Goal: Find specific page/section: Find specific page/section

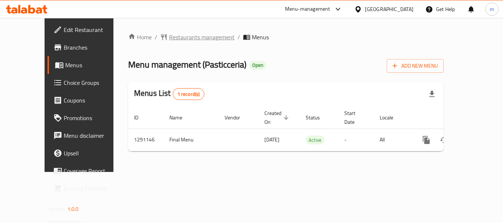
click at [170, 42] on span "Restaurants management" at bounding box center [202, 37] width 66 height 9
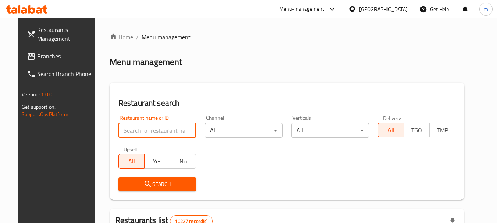
click at [129, 135] on input "search" at bounding box center [158, 130] width 78 height 15
paste input "698532"
type input "698532"
click button "Search" at bounding box center [158, 185] width 78 height 14
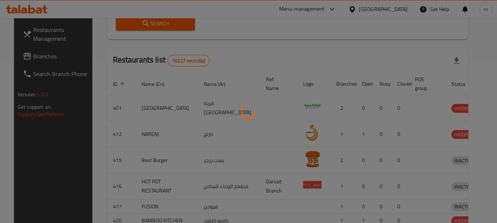
scroll to position [99, 0]
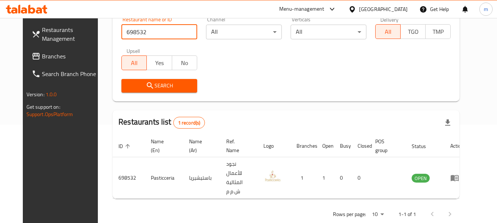
click at [50, 52] on span "Branches" at bounding box center [71, 56] width 58 height 9
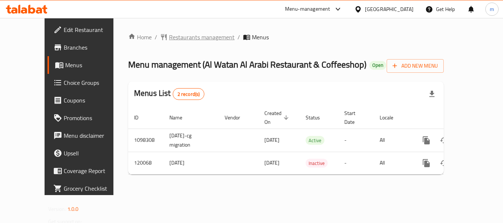
click at [189, 35] on span "Restaurants management" at bounding box center [202, 37] width 66 height 9
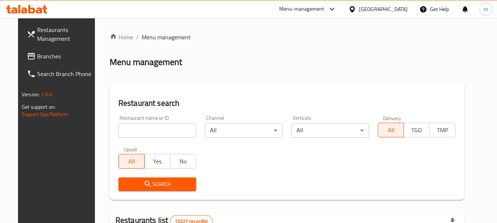
click at [144, 131] on input "search" at bounding box center [158, 130] width 78 height 15
paste input "606619"
type input "606619"
click button "Search" at bounding box center [158, 185] width 78 height 14
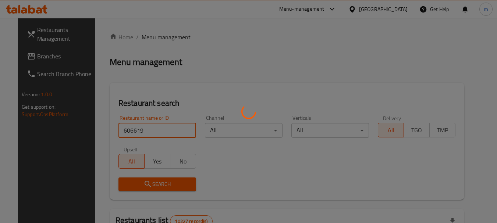
click button "Search" at bounding box center [158, 185] width 78 height 14
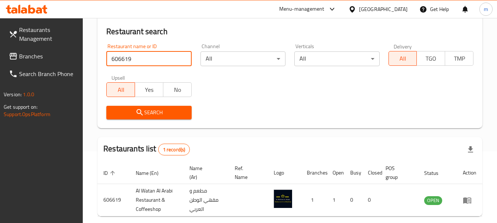
scroll to position [105, 0]
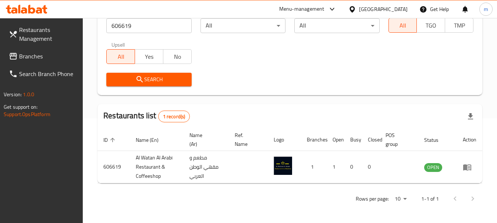
click at [356, 11] on icon at bounding box center [353, 10] width 8 height 8
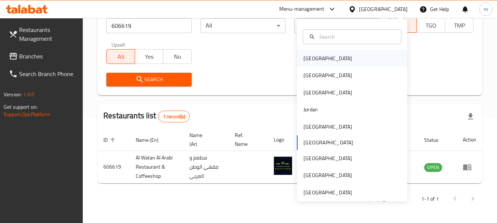
click at [310, 57] on div "Bahrain" at bounding box center [328, 58] width 49 height 8
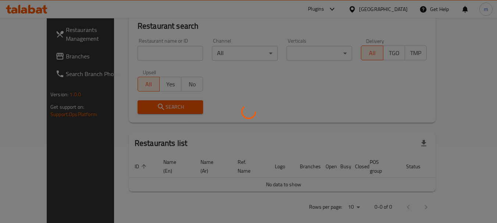
click at [35, 57] on div at bounding box center [248, 111] width 497 height 223
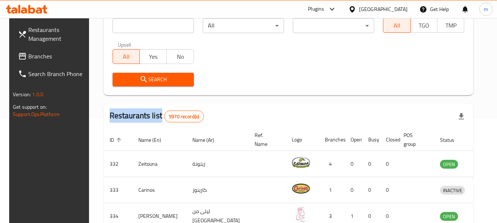
click at [35, 57] on div "Restaurants Management Branches Search Branch Phone Version: 1.0.0 Get support …" at bounding box center [248, 175] width 479 height 525
click at [35, 57] on span "Branches" at bounding box center [57, 56] width 58 height 9
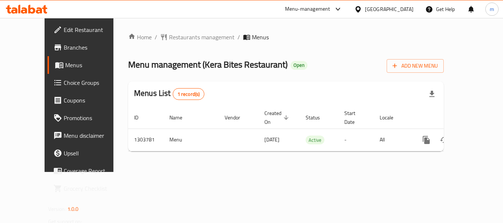
click at [177, 43] on div "Home / Restaurants management / Menus Menu management ( Kera Bites Restaurant )…" at bounding box center [285, 95] width 315 height 125
click at [177, 41] on span "Restaurants management" at bounding box center [202, 37] width 66 height 9
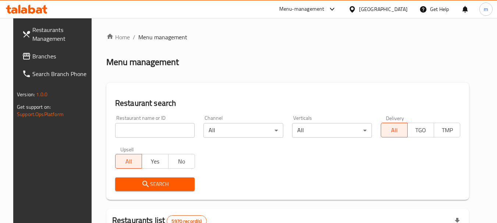
click at [134, 128] on div at bounding box center [248, 111] width 497 height 223
click at [134, 128] on input "search" at bounding box center [155, 130] width 80 height 15
paste input "702976"
type input "702976"
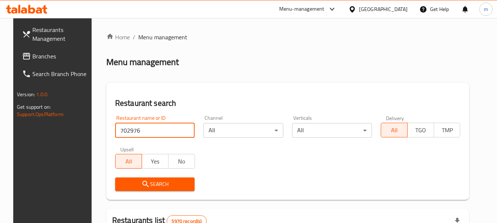
click button "Search" at bounding box center [155, 185] width 80 height 14
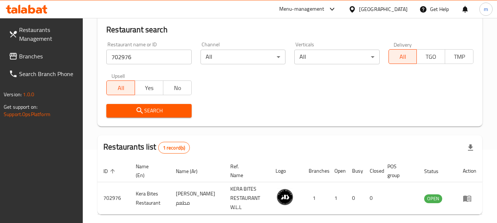
scroll to position [105, 0]
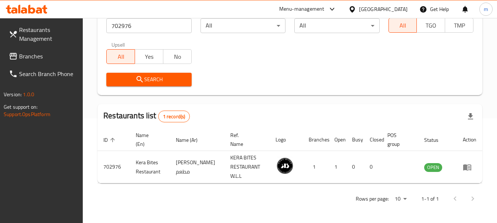
click at [389, 4] on div "Bahrain" at bounding box center [378, 9] width 71 height 18
click at [356, 7] on icon at bounding box center [353, 10] width 8 height 8
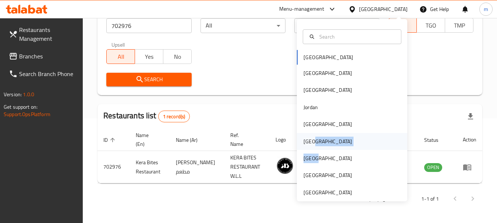
drag, startPoint x: 315, startPoint y: 156, endPoint x: 317, endPoint y: 144, distance: 12.1
click at [317, 144] on div "Bahrain Egypt Iraq Jordan Kuwait Oman Qatar Saudi Arabia United Arab Emirates" at bounding box center [352, 125] width 110 height 151
click at [317, 144] on div "[GEOGRAPHIC_DATA]" at bounding box center [328, 141] width 60 height 17
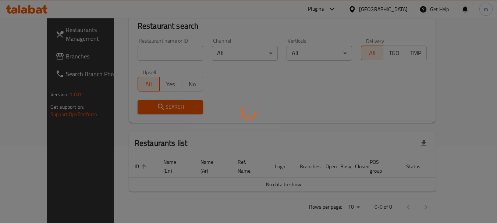
scroll to position [105, 0]
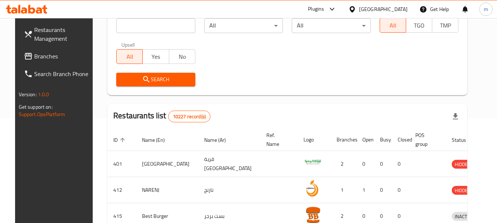
click at [34, 61] on span "Branches" at bounding box center [63, 56] width 58 height 9
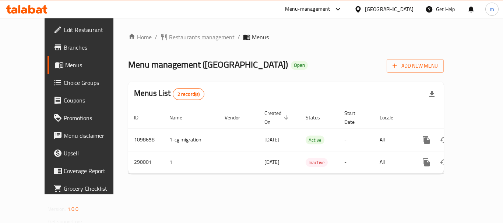
click at [170, 36] on span "Restaurants management" at bounding box center [202, 37] width 66 height 9
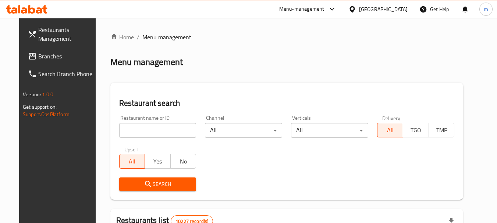
click at [143, 134] on div at bounding box center [248, 111] width 497 height 223
click at [143, 134] on input "search" at bounding box center [157, 130] width 77 height 15
paste input "628377"
type input "628377"
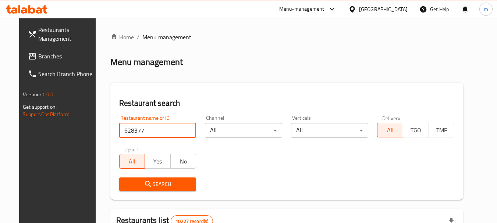
click button "Search" at bounding box center [157, 185] width 77 height 14
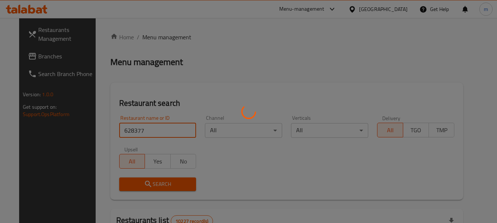
click button "Search" at bounding box center [157, 185] width 77 height 14
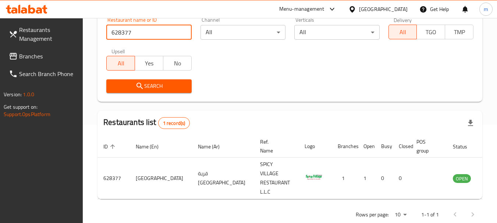
scroll to position [99, 0]
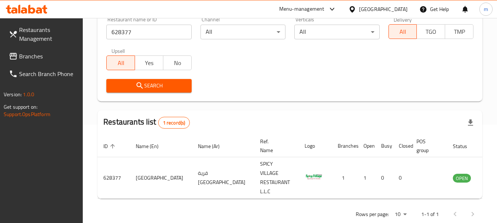
click at [359, 10] on div at bounding box center [354, 9] width 11 height 8
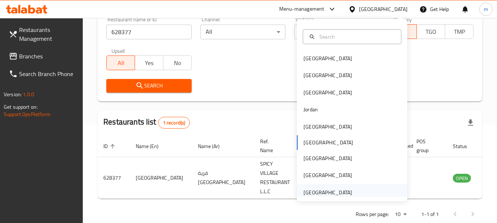
click at [341, 191] on div "[GEOGRAPHIC_DATA]" at bounding box center [328, 193] width 49 height 8
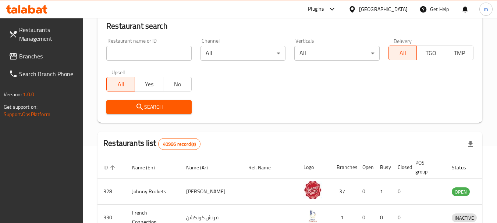
scroll to position [99, 0]
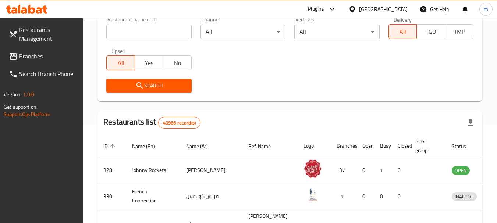
click at [40, 55] on span "Branches" at bounding box center [48, 56] width 58 height 9
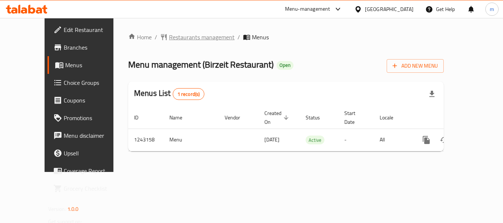
click at [175, 38] on span "Restaurants management" at bounding box center [202, 37] width 66 height 9
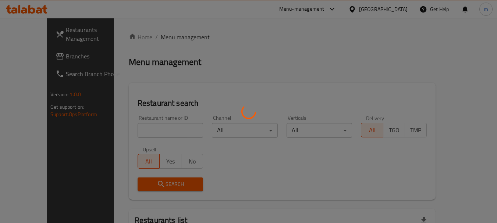
click at [151, 132] on div at bounding box center [248, 111] width 497 height 223
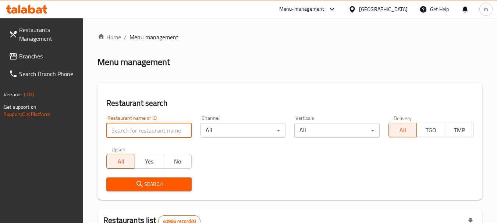
click at [151, 132] on input "search" at bounding box center [148, 130] width 85 height 15
paste input "681489"
type input "681489"
click button "Search" at bounding box center [148, 185] width 85 height 14
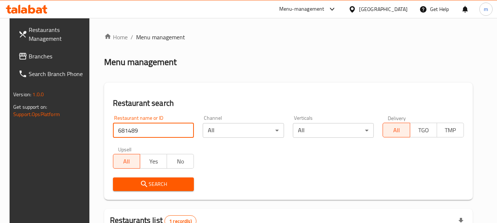
scroll to position [105, 0]
